Goal: Download file/media

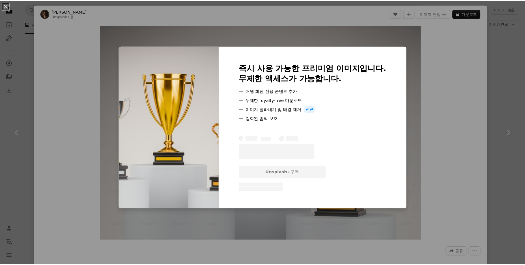
scroll to position [311, 0]
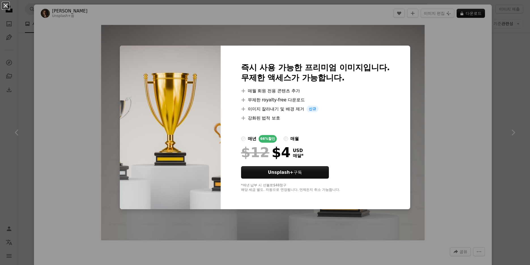
click at [2, 8] on button "An X shape" at bounding box center [5, 5] width 7 height 7
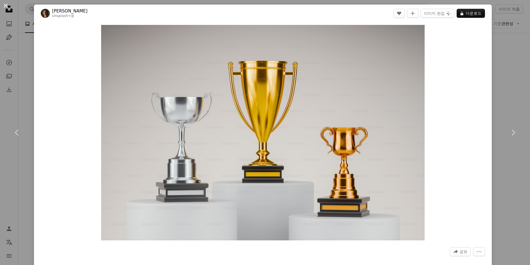
click at [5, 7] on button "An X shape" at bounding box center [5, 5] width 7 height 7
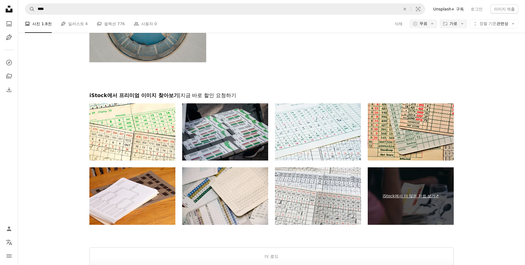
scroll to position [1416, 0]
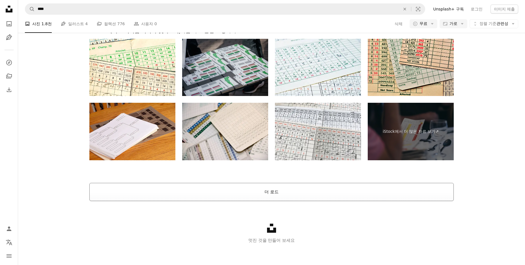
click at [287, 192] on button "더 로드" at bounding box center [271, 192] width 365 height 18
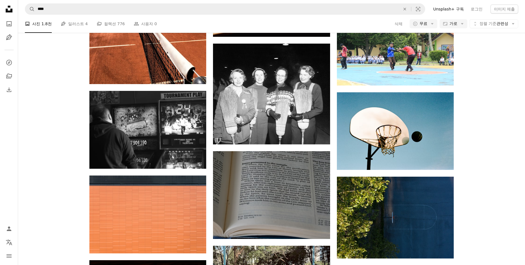
scroll to position [9711, 0]
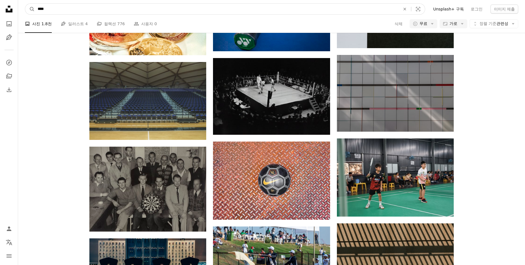
drag, startPoint x: 53, startPoint y: 6, endPoint x: 0, endPoint y: 7, distance: 53.0
type input "***"
click button "A magnifying glass" at bounding box center [30, 9] width 10 height 11
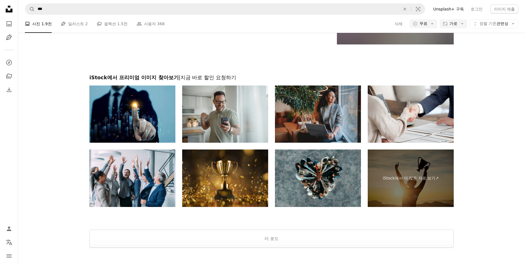
scroll to position [878, 0]
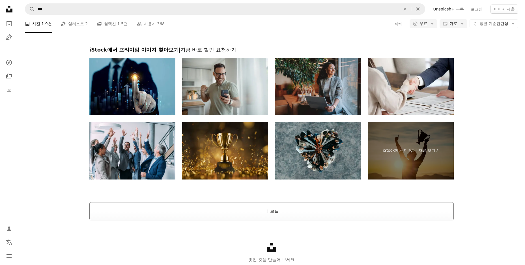
click at [270, 208] on button "더 로드" at bounding box center [271, 211] width 365 height 18
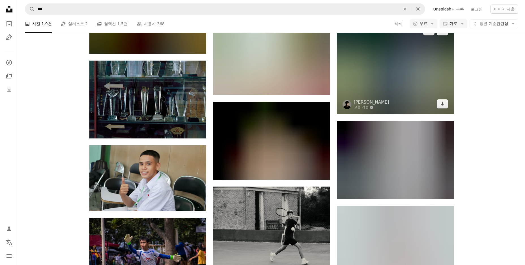
scroll to position [5578, 0]
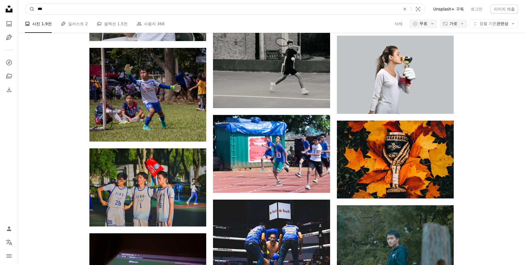
drag, startPoint x: 66, startPoint y: 5, endPoint x: 23, endPoint y: 9, distance: 42.9
click at [23, 9] on nav "A magnifying glass *** An X shape Visual search Filters Unsplash+ 구독 로그인 이미지 제출" at bounding box center [271, 9] width 507 height 18
type input "**"
click button "A magnifying glass" at bounding box center [30, 9] width 10 height 11
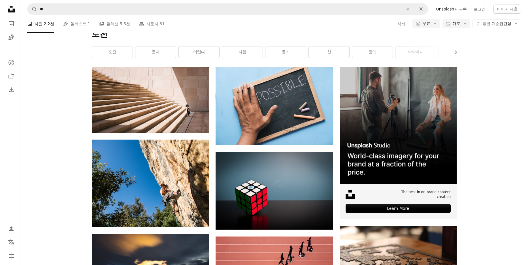
scroll to position [133, 0]
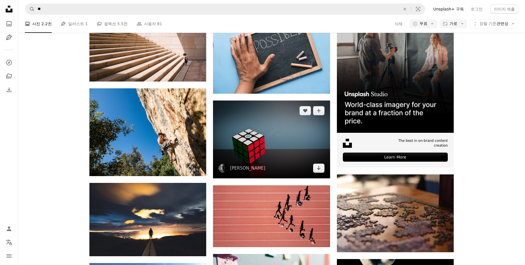
click at [290, 137] on img at bounding box center [271, 140] width 117 height 78
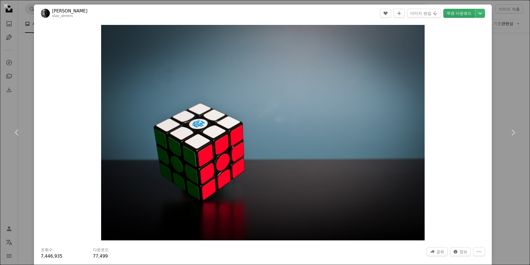
click at [457, 13] on link "무료 다운로드" at bounding box center [459, 13] width 32 height 9
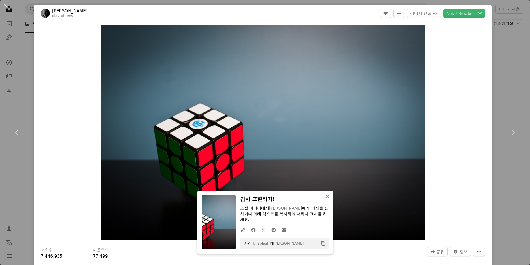
click at [322, 194] on button "An X shape 닫기" at bounding box center [327, 196] width 11 height 11
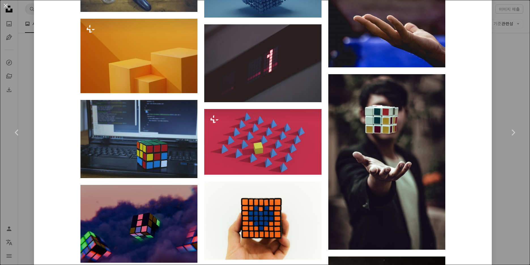
scroll to position [5191, 0]
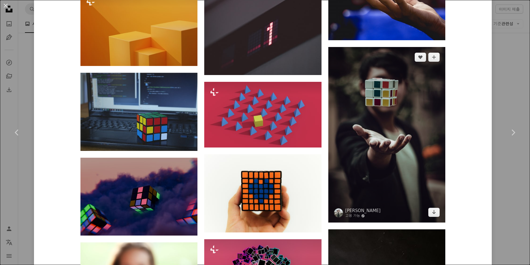
click at [413, 109] on img at bounding box center [386, 135] width 117 height 176
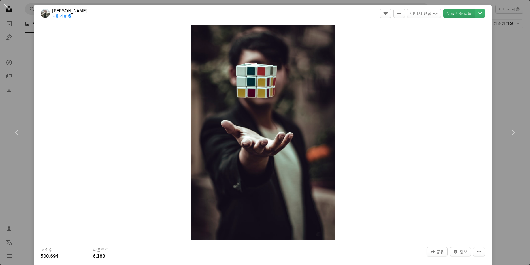
click at [462, 13] on link "무료 다운로드" at bounding box center [459, 13] width 32 height 9
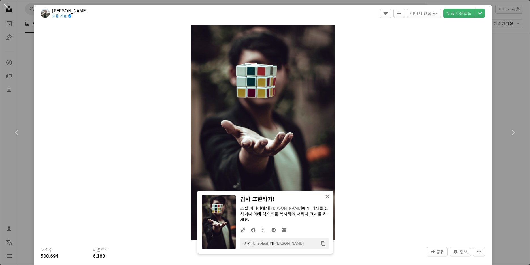
click at [324, 195] on icon "An X shape" at bounding box center [327, 196] width 7 height 7
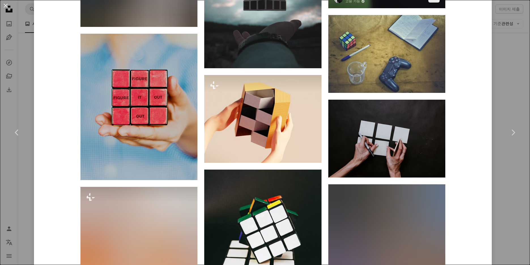
scroll to position [3488, 0]
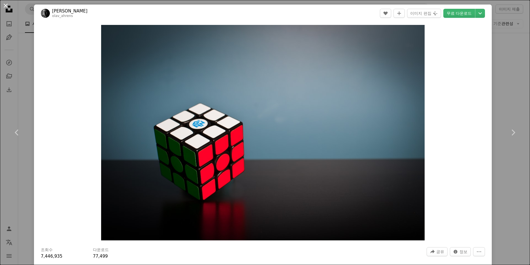
click at [5, 6] on button "An X shape" at bounding box center [5, 5] width 7 height 7
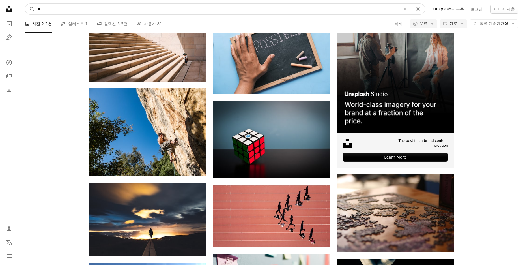
click at [36, 8] on input "**" at bounding box center [217, 9] width 364 height 11
type input "****"
click button "A magnifying glass" at bounding box center [30, 9] width 10 height 11
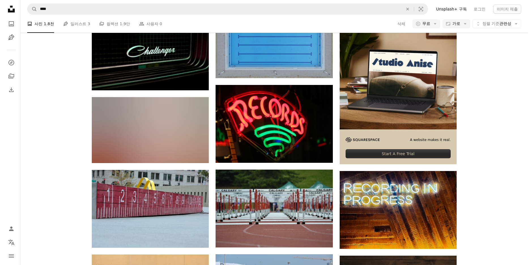
scroll to position [226, 0]
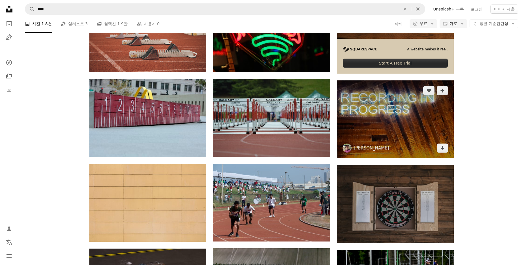
click at [423, 117] on img at bounding box center [395, 119] width 117 height 78
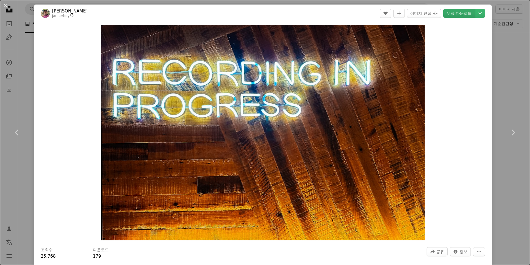
click at [447, 12] on link "무료 다운로드" at bounding box center [459, 13] width 32 height 9
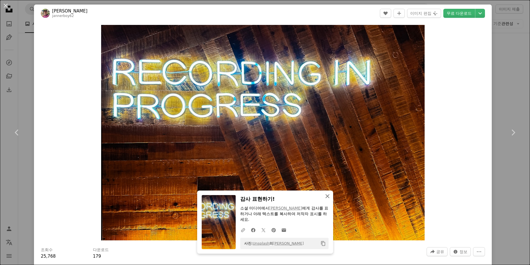
click at [326, 196] on icon "An X shape" at bounding box center [327, 196] width 7 height 7
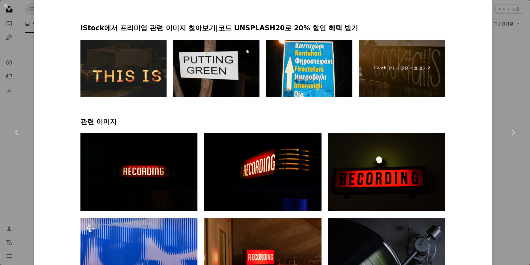
scroll to position [337, 0]
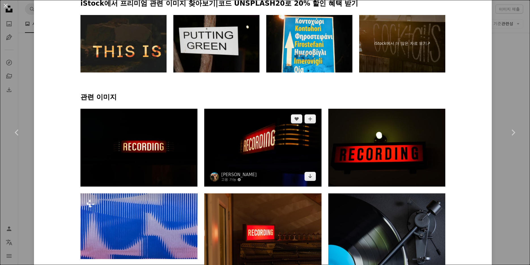
click at [289, 144] on img at bounding box center [262, 148] width 117 height 78
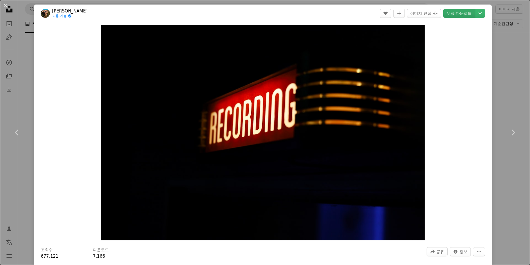
click at [458, 13] on link "무료 다운로드" at bounding box center [459, 13] width 32 height 9
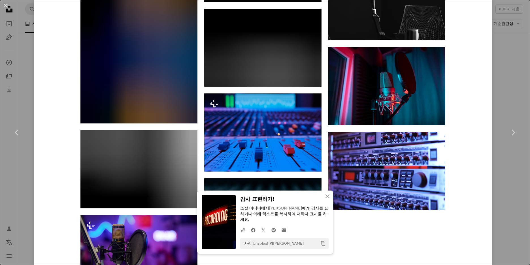
scroll to position [877, 0]
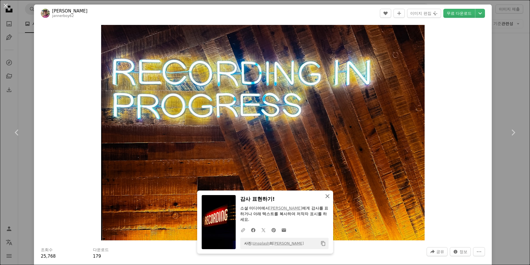
click at [325, 196] on icon "An X shape" at bounding box center [327, 196] width 7 height 7
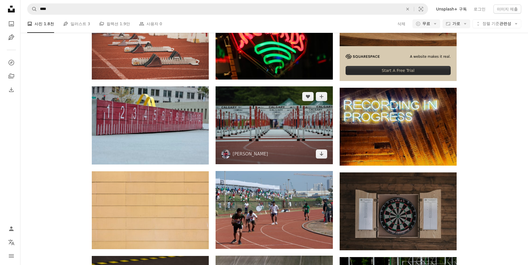
scroll to position [226, 0]
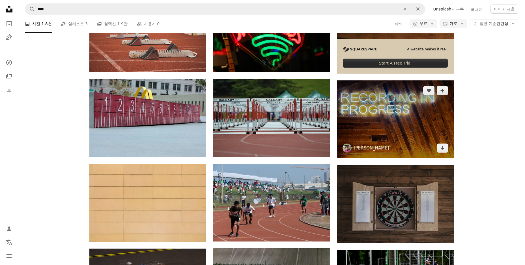
click at [399, 123] on img at bounding box center [395, 119] width 117 height 78
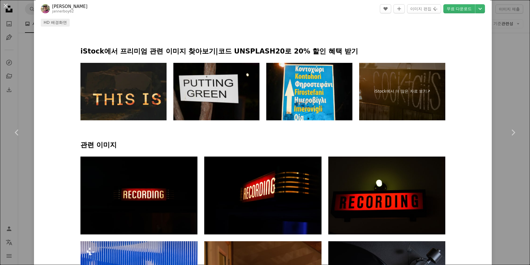
scroll to position [340, 0]
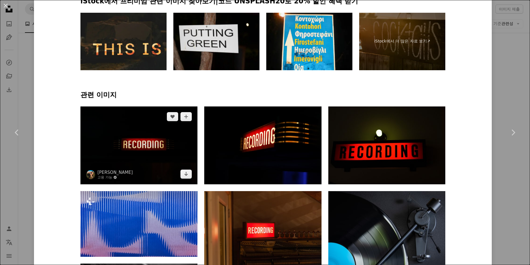
click at [146, 149] on img at bounding box center [138, 145] width 117 height 78
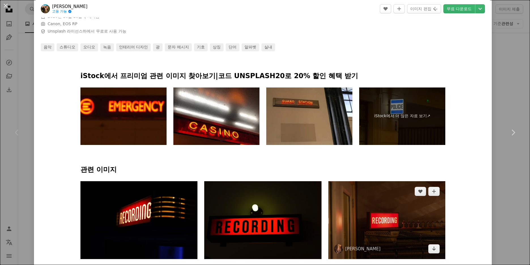
scroll to position [340, 0]
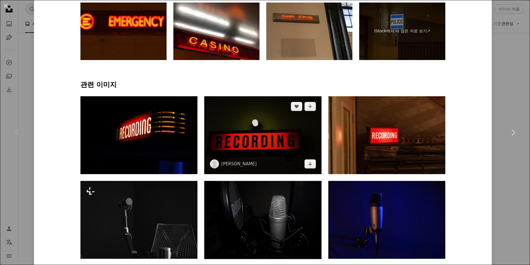
click at [278, 143] on img at bounding box center [262, 135] width 117 height 78
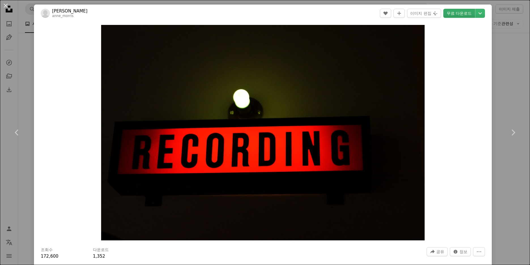
click at [450, 12] on link "무료 다운로드" at bounding box center [459, 13] width 32 height 9
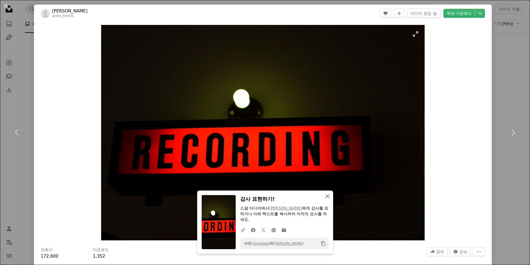
drag, startPoint x: 326, startPoint y: 196, endPoint x: 331, endPoint y: 192, distance: 6.6
click at [326, 196] on icon "An X shape" at bounding box center [327, 196] width 7 height 7
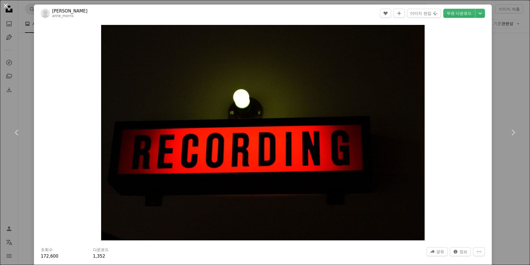
click at [7, 3] on button "An X shape" at bounding box center [5, 5] width 7 height 7
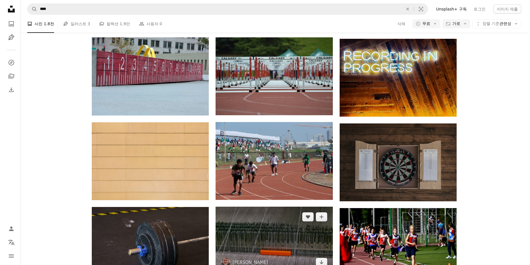
scroll to position [340, 0]
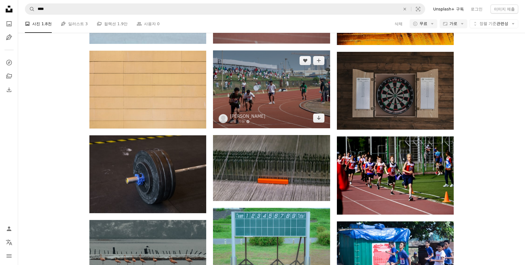
click at [287, 97] on img at bounding box center [271, 89] width 117 height 78
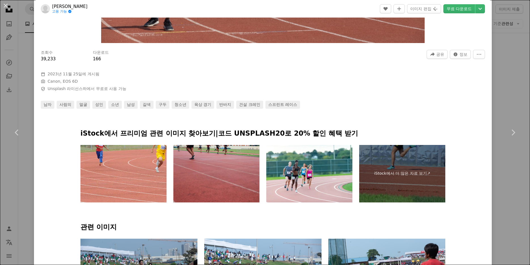
scroll to position [255, 0]
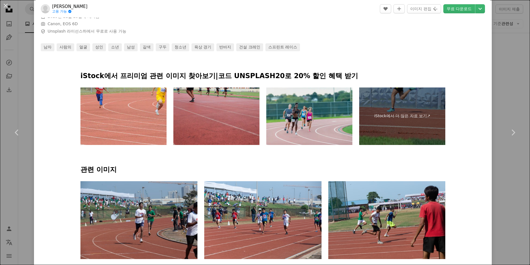
click at [324, 122] on img at bounding box center [309, 115] width 86 height 57
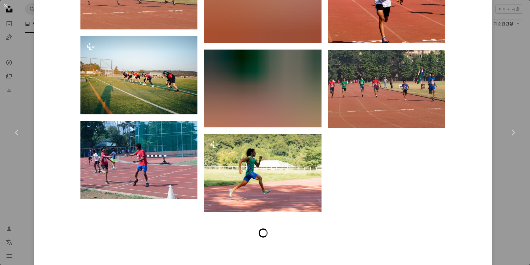
scroll to position [2195, 0]
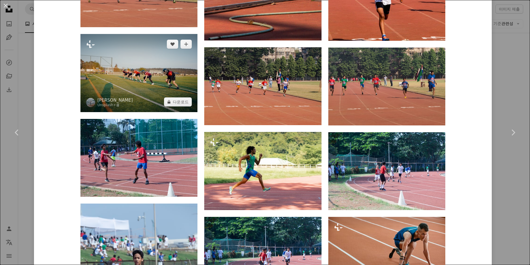
click at [156, 65] on img at bounding box center [138, 73] width 117 height 78
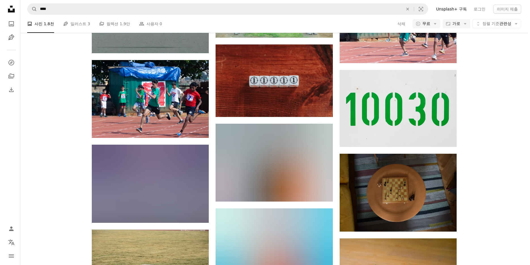
scroll to position [595, 0]
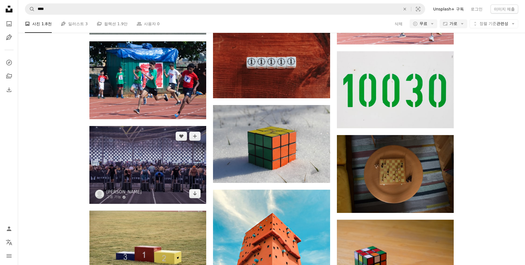
click at [173, 174] on img at bounding box center [147, 165] width 117 height 78
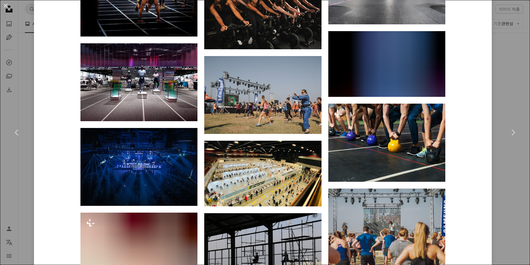
scroll to position [679, 0]
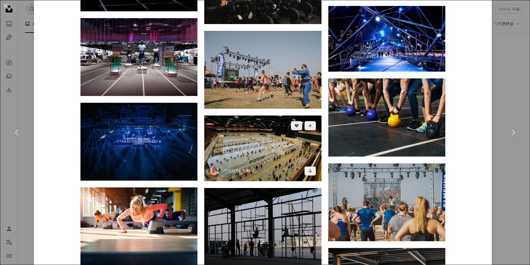
click at [245, 148] on img at bounding box center [262, 149] width 117 height 66
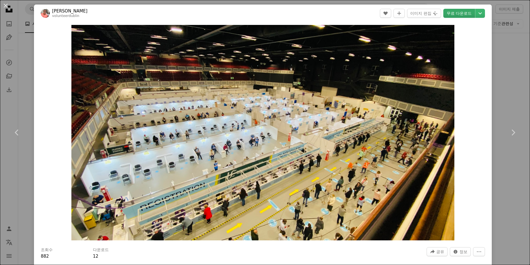
click at [454, 12] on link "무료 다운로드" at bounding box center [459, 13] width 32 height 9
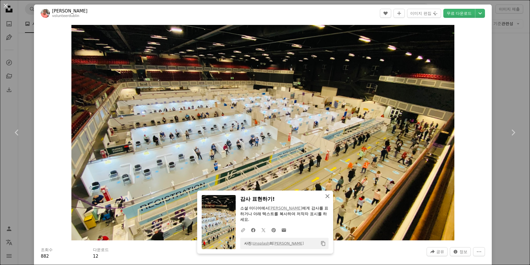
click at [324, 196] on icon "An X shape" at bounding box center [327, 196] width 7 height 7
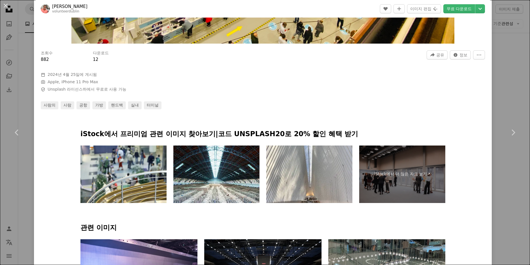
scroll to position [255, 0]
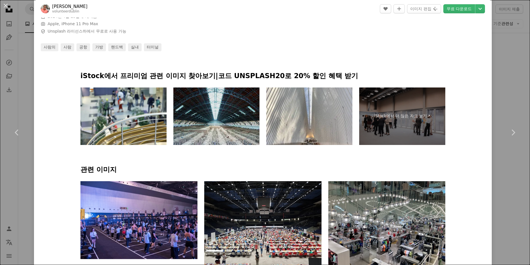
click at [212, 118] on img at bounding box center [216, 115] width 86 height 57
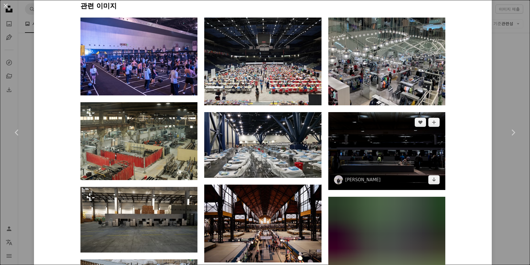
scroll to position [453, 0]
